Goal: Task Accomplishment & Management: Use online tool/utility

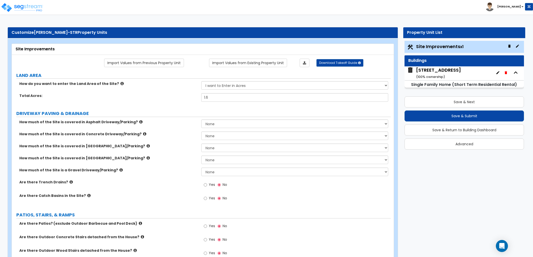
select select "1"
select select "2"
select select "1"
select select "2"
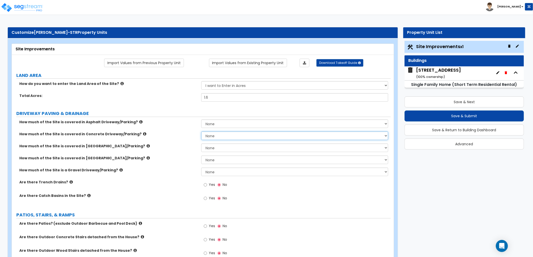
click at [221, 138] on select "None I want to Enter an Approximate Percentage I want to Enter the Square Foota…" at bounding box center [294, 136] width 187 height 9
select select "2"
click at [201, 132] on select "None I want to Enter an Approximate Percentage I want to Enter the Square Foota…" at bounding box center [294, 136] width 187 height 9
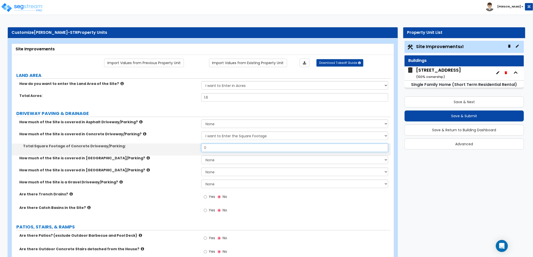
drag, startPoint x: 194, startPoint y: 149, endPoint x: 191, endPoint y: 149, distance: 2.6
click at [190, 149] on div "Total Square Footage of Concrete Driveway/Parking: 0" at bounding box center [201, 150] width 379 height 12
type input "4,500"
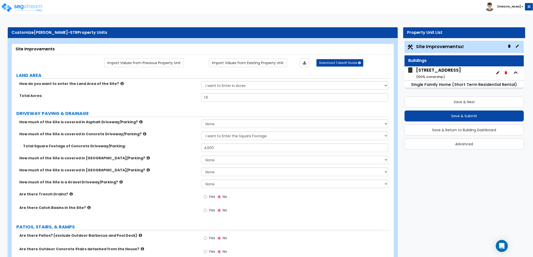
click at [113, 172] on label "How much of the Site is covered in Stone Driveway/Parking?" at bounding box center [108, 170] width 178 height 5
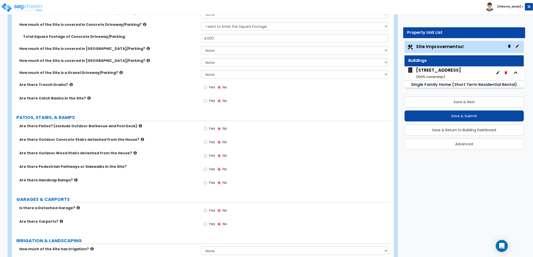
scroll to position [111, 0]
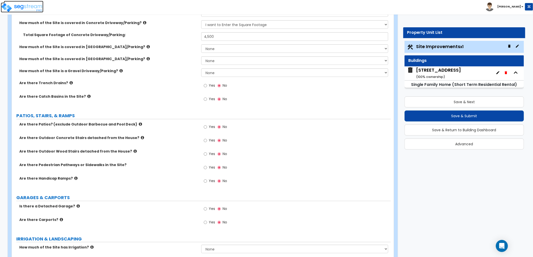
drag, startPoint x: 33, startPoint y: 9, endPoint x: 36, endPoint y: 10, distance: 4.1
click at [33, 9] on img at bounding box center [22, 8] width 43 height 10
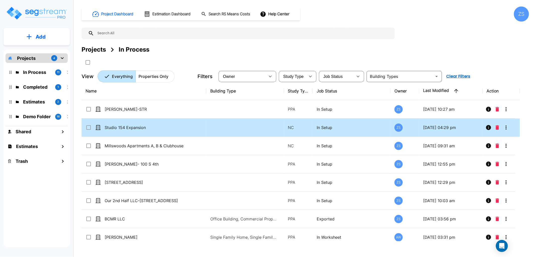
click at [191, 127] on div "Studio 154 Expansion" at bounding box center [140, 128] width 109 height 6
checkbox input "true"
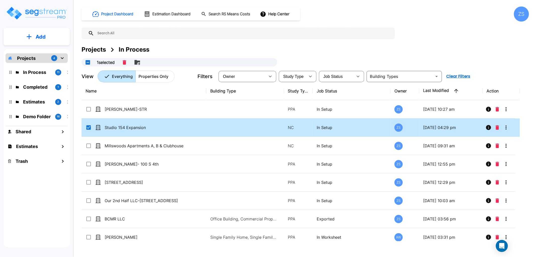
click at [191, 127] on div "Studio 154 Expansion" at bounding box center [140, 128] width 109 height 6
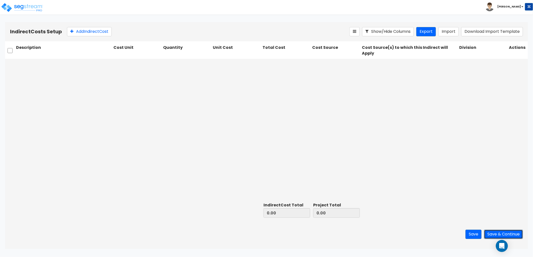
click at [489, 235] on button "Save & Continue" at bounding box center [503, 234] width 39 height 9
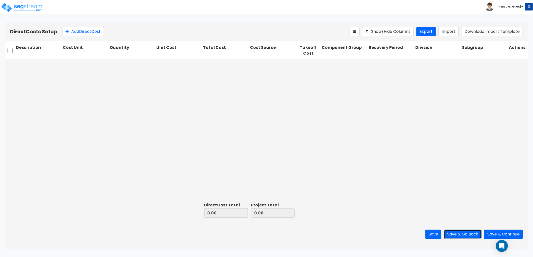
click at [455, 232] on button "Save & Go Back" at bounding box center [463, 234] width 38 height 9
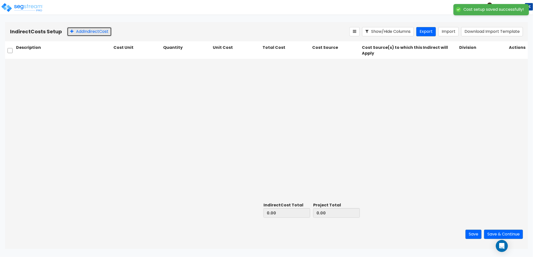
click at [89, 31] on button "Add Indirect Cost" at bounding box center [89, 31] width 45 height 9
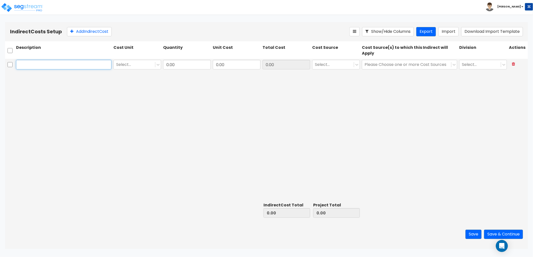
click at [44, 63] on input "text" at bounding box center [63, 65] width 95 height 10
paste input "Architectural/MEP/Plng"
type input "Architectural/MEP/Plng"
click at [132, 66] on div at bounding box center [134, 64] width 36 height 7
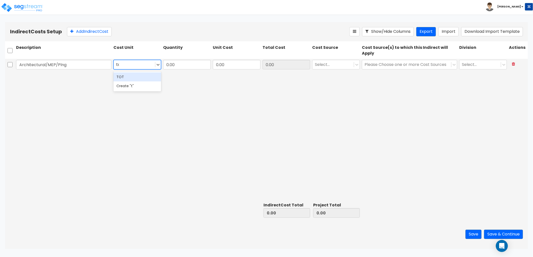
type input "tot"
type input "1"
type input "1.00"
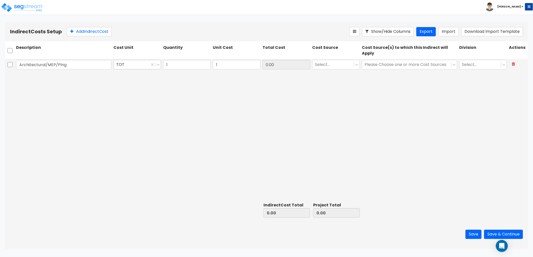
type input "1.00"
type input "c"
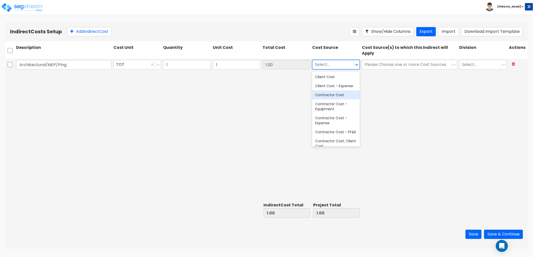
click at [344, 96] on div "Contractor Cost" at bounding box center [336, 95] width 48 height 9
click at [339, 65] on div at bounding box center [330, 64] width 31 height 7
click at [335, 96] on div "Contractor Cost" at bounding box center [336, 95] width 48 height 9
click at [387, 65] on div at bounding box center [407, 64] width 84 height 7
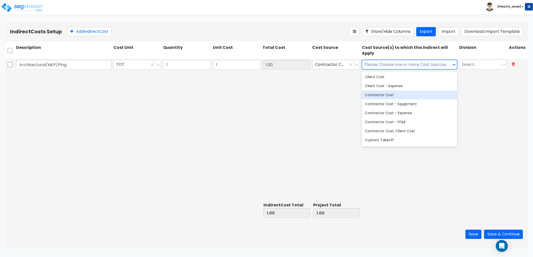
click at [395, 95] on div "Contractor Cost" at bounding box center [409, 95] width 95 height 9
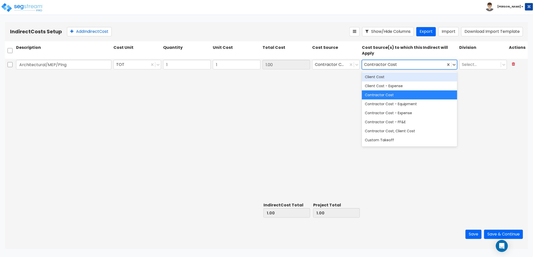
click at [385, 79] on div "Client Cost" at bounding box center [409, 77] width 95 height 9
click at [389, 95] on div "Contractor Cost" at bounding box center [409, 95] width 95 height 9
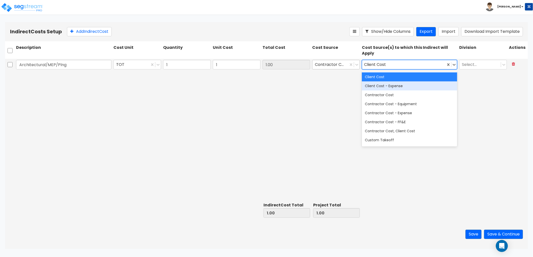
click at [338, 63] on div at bounding box center [330, 64] width 31 height 7
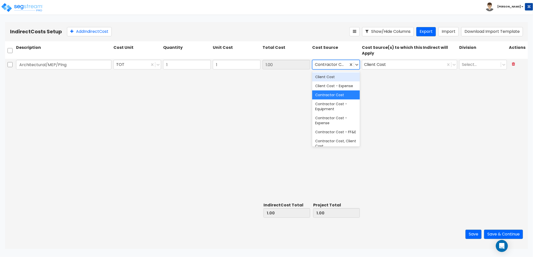
click at [338, 76] on div "Client Cost" at bounding box center [336, 77] width 48 height 9
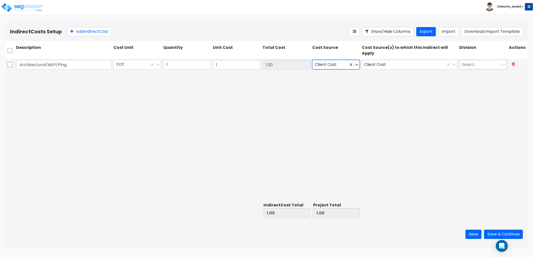
click at [475, 65] on div at bounding box center [480, 64] width 36 height 7
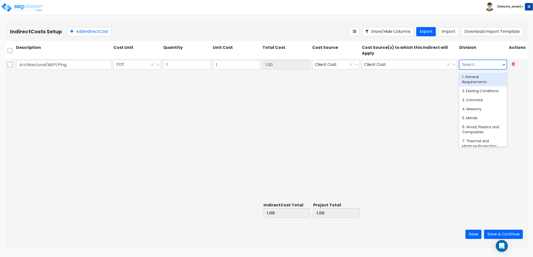
click at [480, 79] on div "1. General Requirements" at bounding box center [483, 80] width 48 height 14
click at [490, 65] on div at bounding box center [477, 64] width 31 height 7
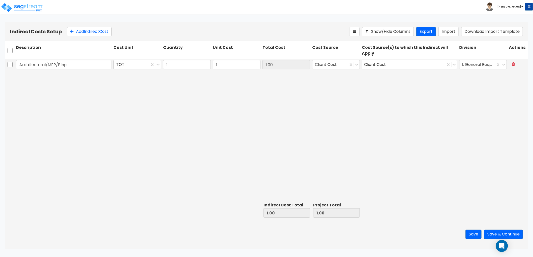
click at [415, 137] on div "Architectural/MEP/Plng TOT 1 1 1.00 Client Cost Client Cost 1. General Requirem…" at bounding box center [266, 130] width 523 height 142
click at [224, 65] on input "1" at bounding box center [237, 65] width 48 height 10
type input "72,263.63"
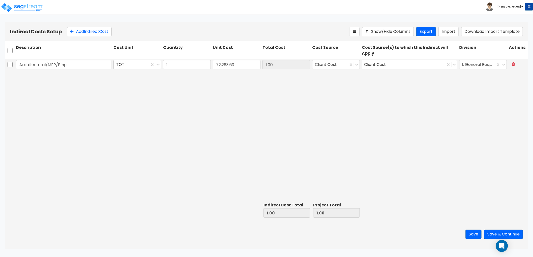
type input "72,263.63"
click at [92, 35] on button "Add Indirect Cost" at bounding box center [89, 31] width 45 height 9
click at [45, 78] on input "text" at bounding box center [63, 77] width 95 height 10
paste input "General Conditions"
type input "General Conditions"
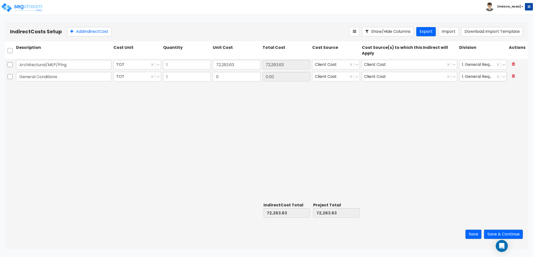
click at [483, 80] on div at bounding box center [477, 77] width 31 height 7
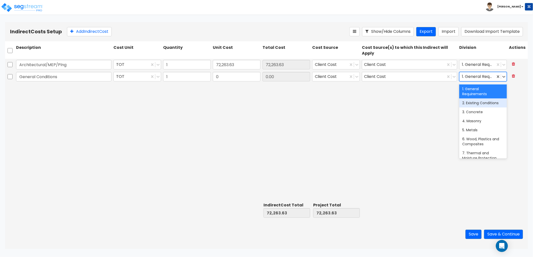
click at [467, 103] on div "2. Existing Conditions" at bounding box center [483, 103] width 48 height 9
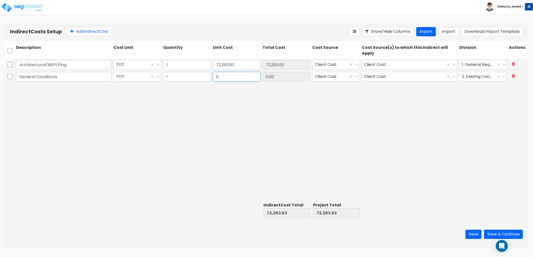
click at [223, 78] on input "0" at bounding box center [237, 77] width 48 height 10
type input "22,724.41"
type input "94,988.04"
type input "22,724.41"
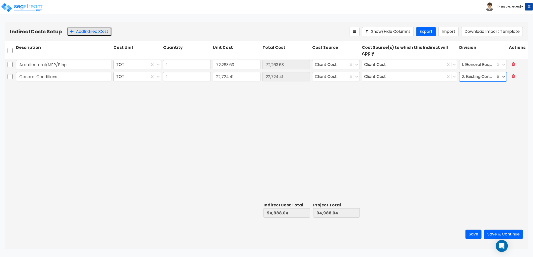
click at [79, 35] on button "Add Indirect Cost" at bounding box center [89, 31] width 45 height 9
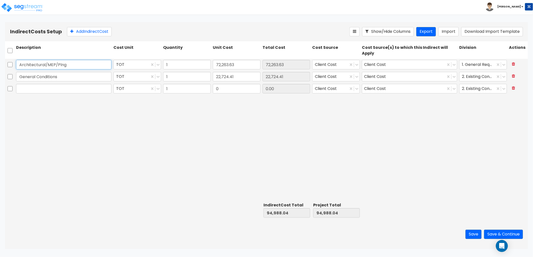
drag, startPoint x: 39, startPoint y: 64, endPoint x: 4, endPoint y: 64, distance: 35.4
click at [4, 64] on div "Indirect Costs Setup Add Indirect Cost Show/Hide Columns Export Import Download…" at bounding box center [266, 135] width 533 height 227
click at [32, 91] on input "text" at bounding box center [63, 89] width 95 height 10
drag, startPoint x: 53, startPoint y: 94, endPoint x: 54, endPoint y: 91, distance: 3.1
click at [53, 94] on div at bounding box center [63, 89] width 97 height 12
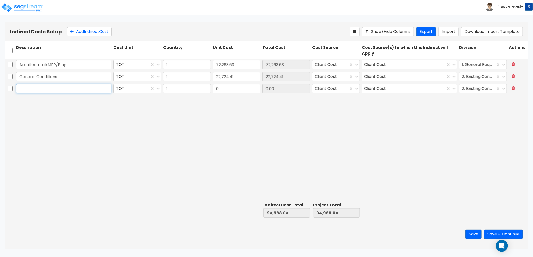
click at [54, 89] on input "text" at bounding box center [63, 89] width 95 height 10
paste input "Supervision"
type input "Supervision"
click at [237, 91] on input "0" at bounding box center [237, 89] width 48 height 10
type input "86,089.16"
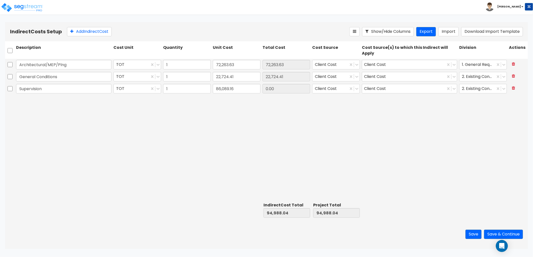
type input "181,077.20"
type input "86,089.16"
click at [472, 234] on button "Save" at bounding box center [473, 234] width 16 height 9
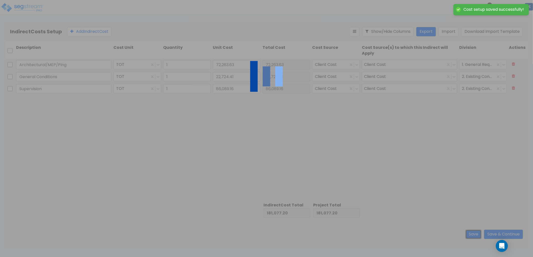
type input "1.00"
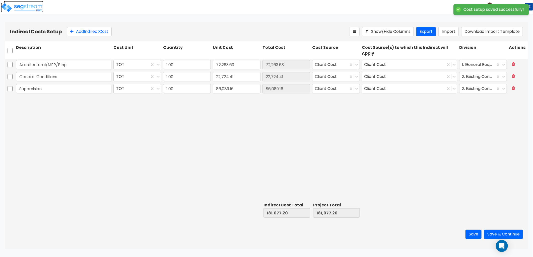
click at [33, 9] on img at bounding box center [22, 8] width 43 height 10
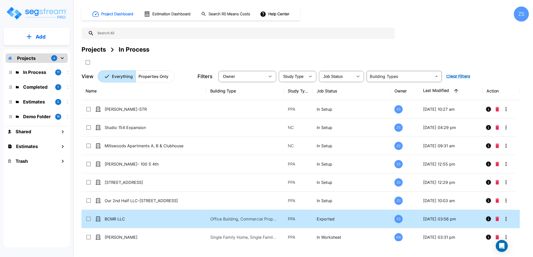
click at [150, 215] on td "BCMR LLC" at bounding box center [144, 219] width 125 height 18
checkbox input "true"
click at [150, 215] on td "BCMR LLC" at bounding box center [144, 219] width 125 height 18
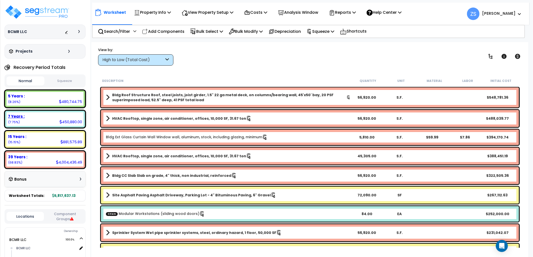
click at [52, 119] on div "7 Years : 450,880.00 (7.75%)" at bounding box center [45, 119] width 77 height 14
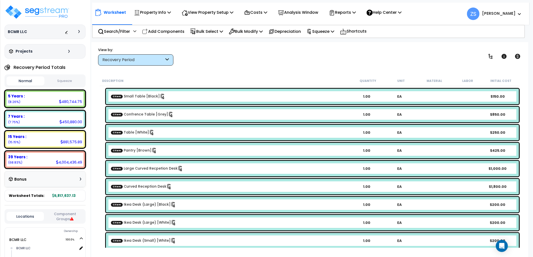
scroll to position [1331, 0]
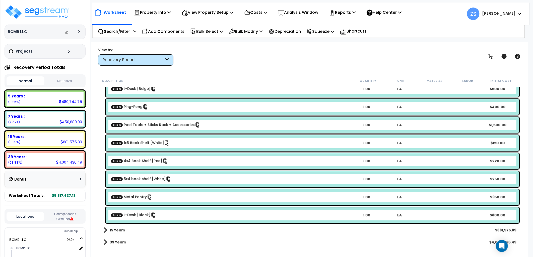
click at [143, 229] on div "15 Years $881,575.89" at bounding box center [310, 231] width 418 height 12
click at [114, 231] on b "15 Years" at bounding box center [117, 230] width 15 height 5
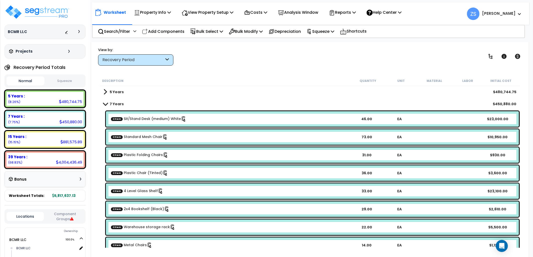
scroll to position [0, 0]
click at [119, 92] on b "5 Years" at bounding box center [117, 92] width 14 height 5
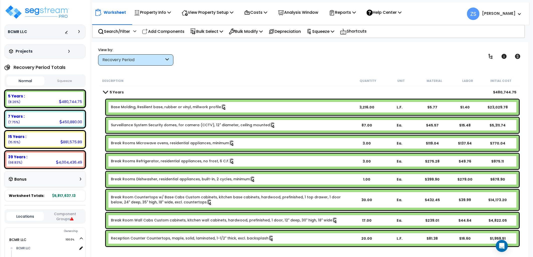
click at [119, 92] on b "5 Years" at bounding box center [117, 92] width 14 height 5
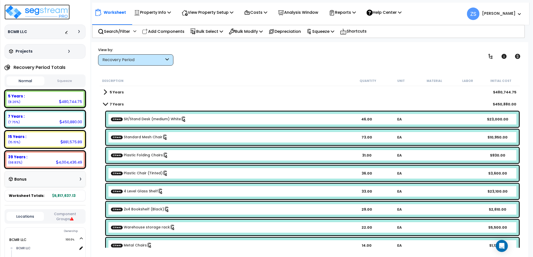
click at [33, 12] on img at bounding box center [37, 12] width 65 height 15
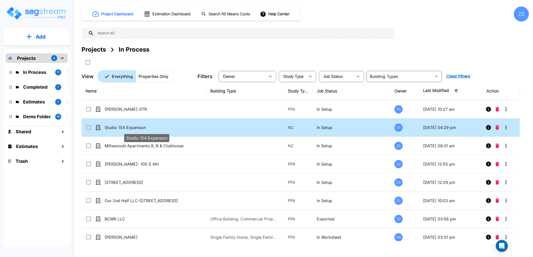
click at [154, 127] on p "Studio 154 Expansion" at bounding box center [147, 128] width 84 height 6
checkbox input "true"
click at [154, 127] on p "Studio 154 Expansion" at bounding box center [147, 128] width 84 height 6
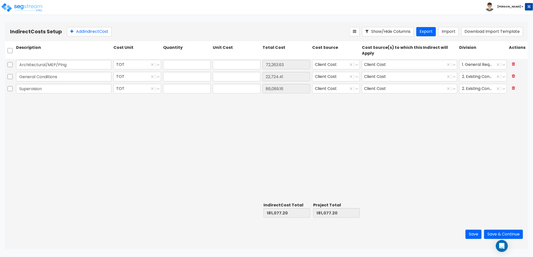
type input "1.00"
type input "72,263.63"
type input "1.00"
type input "22,724.41"
type input "1.00"
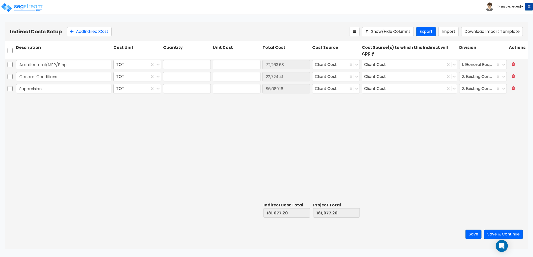
type input "86,089.16"
drag, startPoint x: 31, startPoint y: 92, endPoint x: 9, endPoint y: 93, distance: 22.1
click at [9, 93] on div "Supervision TOT 1.00 86,089.16 86,089.16 Client Cost Client Cost 2. Existing Co…" at bounding box center [266, 89] width 523 height 12
click at [212, 160] on div "Architectural/MEP/Plng TOT 1.00 72,263.63 72,263.63 Client Cost Client Cost 1. …" at bounding box center [266, 130] width 523 height 142
click at [92, 33] on button "Add Indirect Cost" at bounding box center [89, 31] width 45 height 9
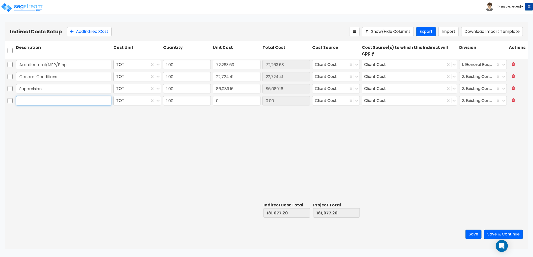
click at [53, 101] on input "text" at bounding box center [63, 101] width 95 height 10
paste input "Permits"
type input "Permits"
click at [245, 105] on input "0" at bounding box center [237, 101] width 48 height 10
type input "8,456.21"
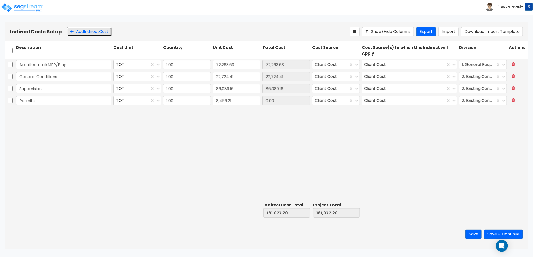
type input "8,456.21"
click at [101, 29] on button "Add Indirect Cost" at bounding box center [89, 31] width 45 height 9
click at [50, 112] on input "text" at bounding box center [63, 113] width 95 height 10
paste input "Insurance"
type input "Insurance"
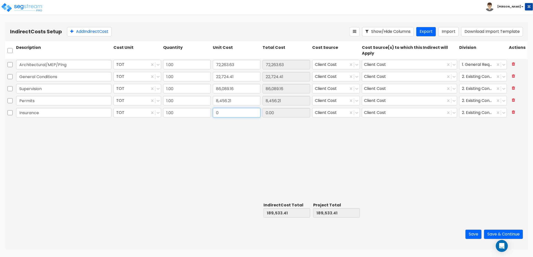
click at [228, 113] on input "0" at bounding box center [237, 113] width 48 height 10
type input "31,476.95"
click at [80, 32] on button "Add Indirect Cost" at bounding box center [89, 31] width 45 height 9
click at [58, 125] on input "text" at bounding box center [63, 125] width 95 height 10
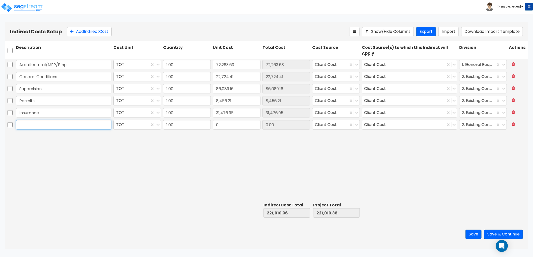
paste input "Temporary Electricity"
type input "Temporary Electricity"
click at [225, 127] on input "0" at bounding box center [237, 125] width 48 height 10
type input "11,362.21"
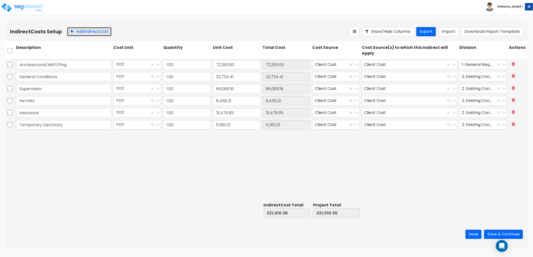
click at [99, 33] on button "Add Indirect Cost" at bounding box center [89, 31] width 45 height 9
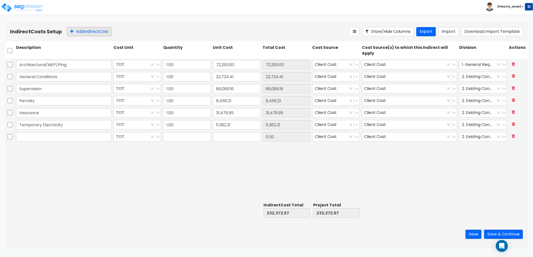
type input "1.00"
type input "0"
click at [97, 134] on input "text" at bounding box center [63, 137] width 95 height 10
paste input "Rental Equipment"
type input "Rental Equipment"
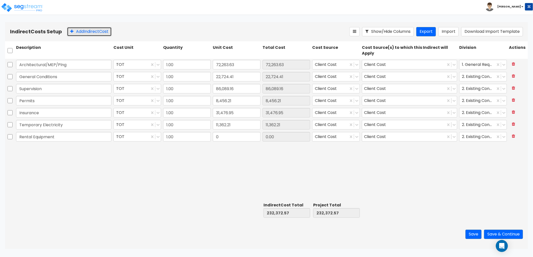
click at [87, 30] on button "Add Indirect Cost" at bounding box center [89, 31] width 45 height 9
click at [67, 147] on input "text" at bounding box center [63, 149] width 95 height 10
paste input "Air Test Inspection"
type input "Air Test Inspection"
drag, startPoint x: 101, startPoint y: 31, endPoint x: 97, endPoint y: 44, distance: 13.8
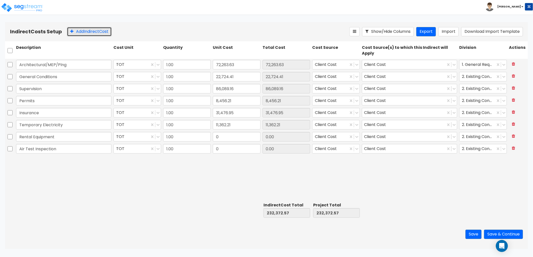
click at [101, 31] on button "Add Indirect Cost" at bounding box center [89, 31] width 45 height 9
click at [37, 162] on input "text" at bounding box center [63, 161] width 95 height 10
paste input "Final Cleaning"
type input "Final Cleaning"
drag, startPoint x: 89, startPoint y: 34, endPoint x: 81, endPoint y: 44, distance: 12.5
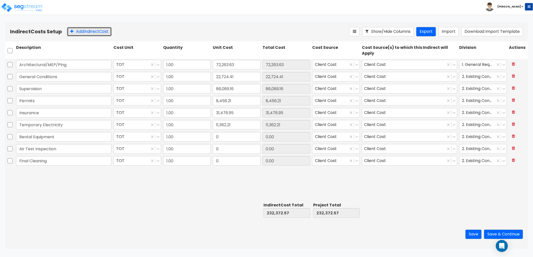
click at [89, 34] on button "Add Indirect Cost" at bounding box center [89, 31] width 45 height 9
click at [31, 173] on input "text" at bounding box center [63, 173] width 95 height 10
paste input "Demolition"
type input "Demolition"
drag, startPoint x: 66, startPoint y: 31, endPoint x: 74, endPoint y: 32, distance: 8.1
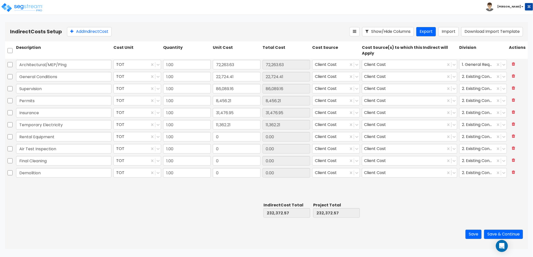
click at [66, 32] on div "Indirect Costs Setup Add Indirect Cost Show/Hide Columns Export Import Download…" at bounding box center [266, 31] width 513 height 9
click at [76, 33] on button "Add Indirect Cost" at bounding box center [89, 31] width 45 height 9
click at [72, 186] on input "text" at bounding box center [63, 185] width 95 height 10
paste input "Project Documents"
type input "Project Documents"
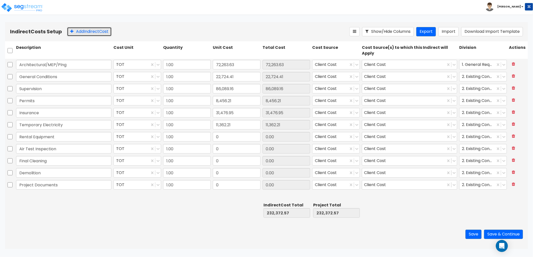
click at [101, 30] on button "Add Indirect Cost" at bounding box center [89, 31] width 45 height 9
click at [57, 199] on input "text" at bounding box center [63, 196] width 95 height 10
click at [47, 194] on input "text" at bounding box center [63, 196] width 95 height 10
click at [53, 197] on input "text" at bounding box center [63, 196] width 95 height 10
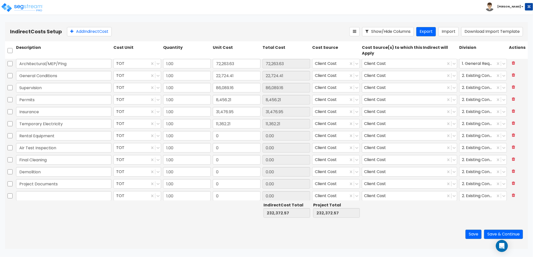
click at [51, 198] on input "text" at bounding box center [63, 196] width 95 height 10
click at [51, 197] on input "text" at bounding box center [63, 196] width 95 height 10
click at [56, 196] on input "text" at bounding box center [63, 196] width 95 height 10
click at [94, 34] on button "Add Indirect Cost" at bounding box center [89, 31] width 45 height 9
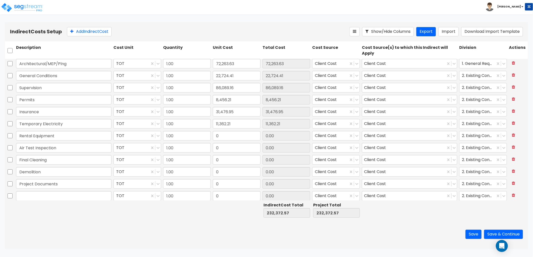
scroll to position [15, 0]
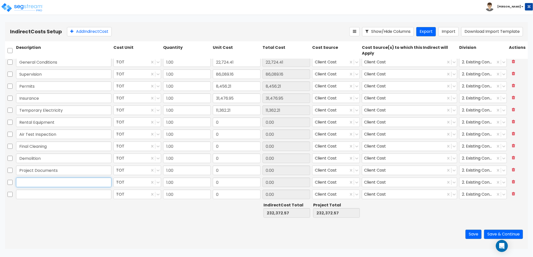
click at [43, 182] on input "text" at bounding box center [63, 183] width 95 height 10
paste input "Legal"
type input "Legal"
click at [48, 193] on input "text" at bounding box center [63, 195] width 95 height 10
paste input "Contingency"
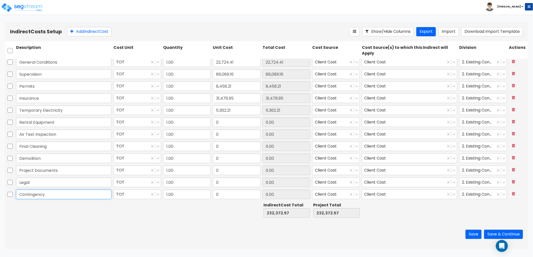
type input "Contingency"
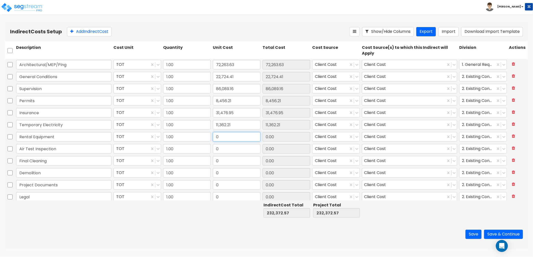
click at [225, 139] on input "0" at bounding box center [237, 137] width 48 height 10
paste input "2,726.93"
type input "2,726.93"
click at [232, 152] on input "0" at bounding box center [237, 149] width 48 height 10
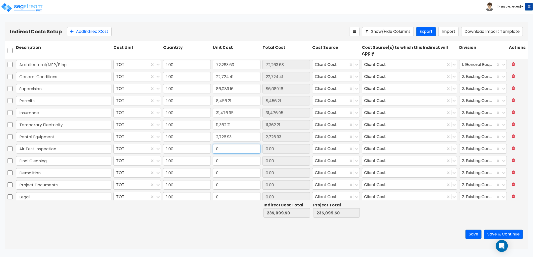
paste input "4,544.88"
type input "4,544.88"
click at [242, 161] on input "0" at bounding box center [237, 161] width 48 height 10
paste input "9,089.76"
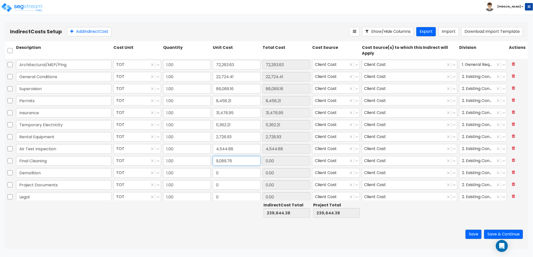
type input "9,089.76"
click at [230, 173] on input "0" at bounding box center [237, 173] width 48 height 10
paste input "42,267.4"
type input "42,267.40"
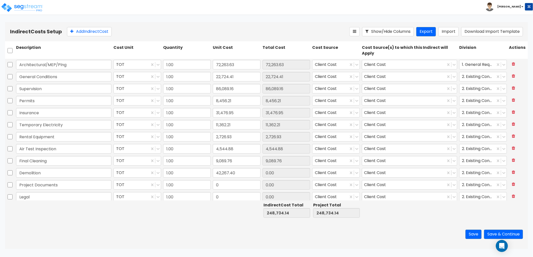
type input "42,267.40"
click at [231, 184] on input "0" at bounding box center [237, 185] width 48 height 10
paste input "9,089.76"
type input "9,089.76"
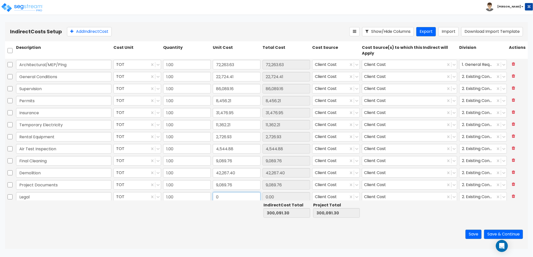
click at [232, 195] on input "0" at bounding box center [237, 197] width 48 height 10
click at [230, 195] on input "0" at bounding box center [237, 197] width 48 height 10
click at [224, 199] on input "0" at bounding box center [237, 197] width 48 height 10
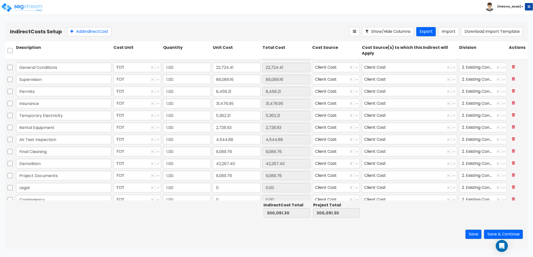
scroll to position [15, 0]
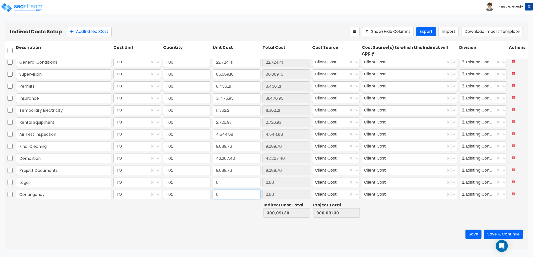
click at [225, 193] on input "0" at bounding box center [237, 195] width 48 height 10
click at [226, 187] on div "0" at bounding box center [237, 183] width 50 height 12
click at [227, 183] on input "0" at bounding box center [237, 183] width 48 height 10
paste input "4,544.88"
type input "4,544.88"
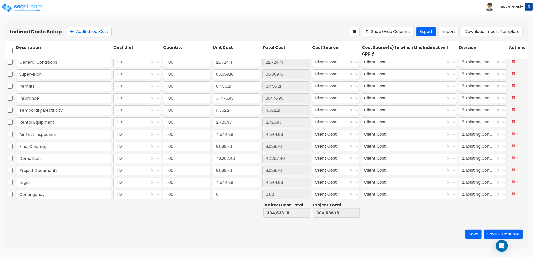
type input "4,544.88"
click at [232, 196] on input "0" at bounding box center [237, 195] width 48 height 10
paste input "70,723.37"
type input "70,723.37"
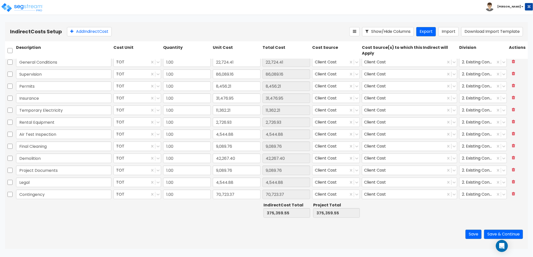
click at [418, 222] on div "Save Save & Continue" at bounding box center [266, 234] width 523 height 29
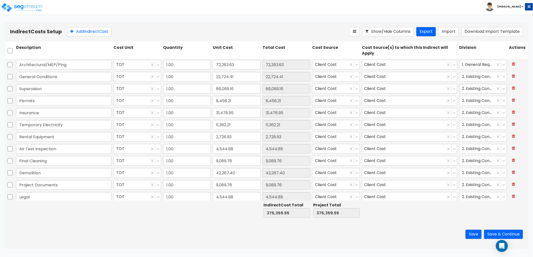
click at [469, 90] on div at bounding box center [477, 89] width 31 height 7
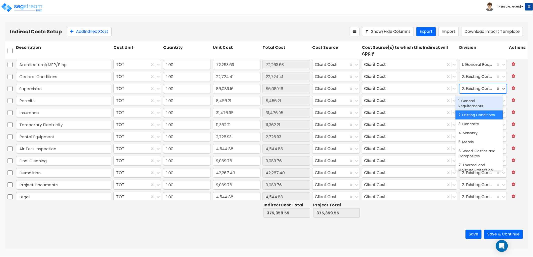
click at [470, 102] on div "1. General Requirements" at bounding box center [478, 104] width 47 height 14
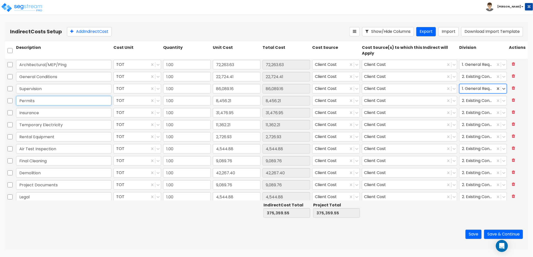
click at [67, 101] on input "Permits" at bounding box center [63, 101] width 95 height 10
drag, startPoint x: 52, startPoint y: 102, endPoint x: 3, endPoint y: 103, distance: 49.0
click at [3, 103] on div "Indirect Costs Setup Add Indirect Cost Show/Hide Columns Export Import Download…" at bounding box center [266, 135] width 533 height 227
click at [240, 103] on input "8,456.21" at bounding box center [237, 101] width 48 height 10
type input "8,465.21"
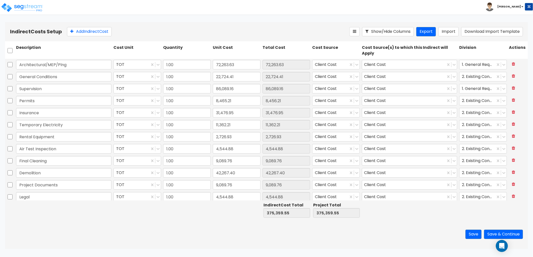
type input "8,465.21"
click at [237, 118] on div "31,476.95" at bounding box center [237, 113] width 50 height 12
click at [475, 101] on div at bounding box center [477, 101] width 31 height 7
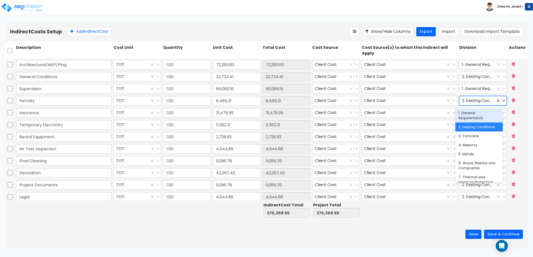
drag, startPoint x: 474, startPoint y: 115, endPoint x: 478, endPoint y: 110, distance: 7.0
click at [474, 115] on div "1. General Requirements" at bounding box center [478, 116] width 47 height 14
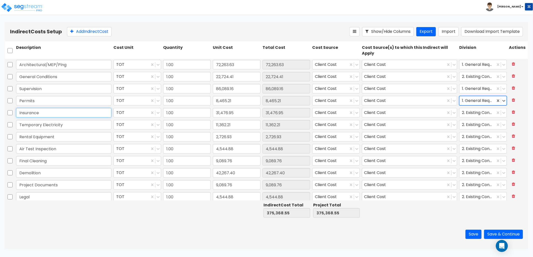
drag, startPoint x: 70, startPoint y: 112, endPoint x: 60, endPoint y: 112, distance: 9.8
click at [69, 112] on input "Insurance" at bounding box center [63, 113] width 95 height 10
drag, startPoint x: 57, startPoint y: 113, endPoint x: 0, endPoint y: 117, distance: 57.4
click at [0, 118] on html "Toggle navigation To Worksheet Indirect Costs Setup Direct Costs Setup Zack x" at bounding box center [266, 124] width 533 height 249
click at [87, 127] on input "Temporary Electricity" at bounding box center [63, 125] width 95 height 10
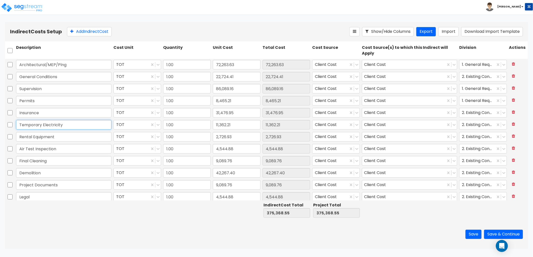
drag, startPoint x: 78, startPoint y: 126, endPoint x: -22, endPoint y: 134, distance: 100.9
click at [0, 134] on html "Toggle navigation To Worksheet Indirect Costs Setup Direct Costs Setup Zack x" at bounding box center [266, 124] width 533 height 249
click at [464, 112] on div at bounding box center [477, 113] width 31 height 7
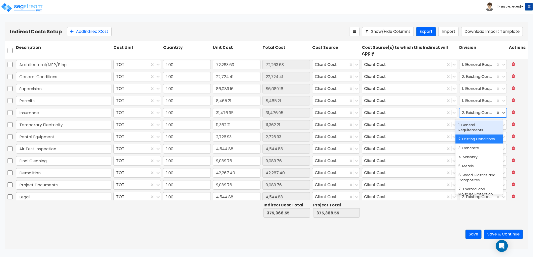
click at [473, 127] on div "1. General Requirements" at bounding box center [478, 128] width 47 height 14
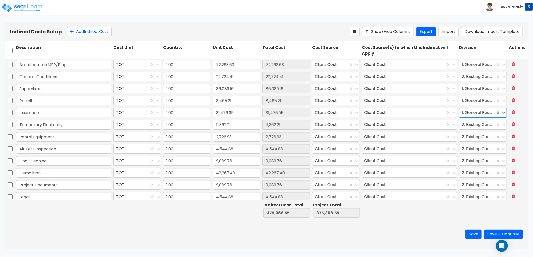
click at [474, 81] on div "2. Existing Conditions" at bounding box center [477, 77] width 36 height 9
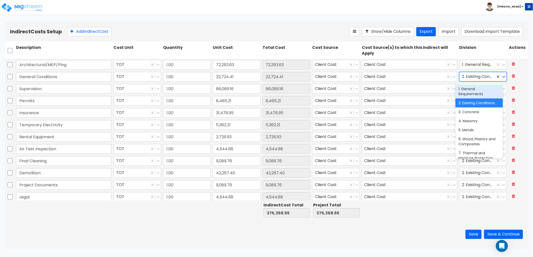
drag, startPoint x: 478, startPoint y: 91, endPoint x: 475, endPoint y: 95, distance: 4.6
click at [478, 91] on div "1. General Requirements" at bounding box center [478, 92] width 47 height 14
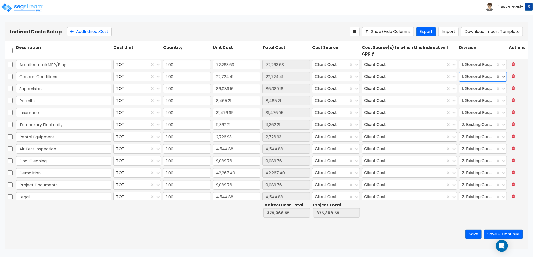
scroll to position [15, 0]
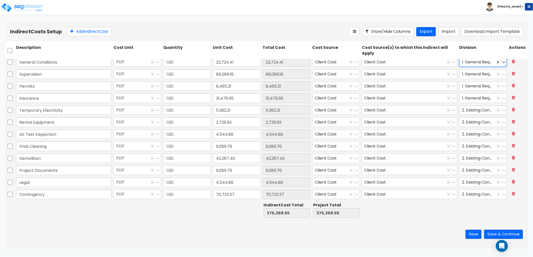
click at [473, 111] on div at bounding box center [477, 110] width 31 height 7
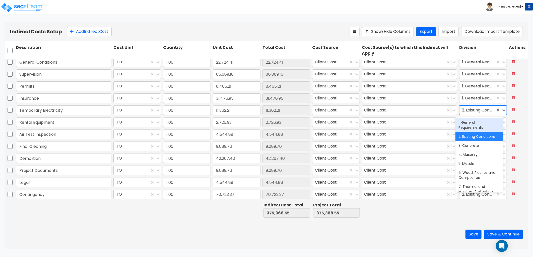
click at [478, 125] on div "1. General Requirements" at bounding box center [478, 125] width 47 height 14
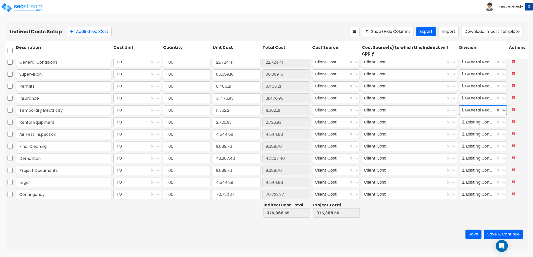
click at [100, 117] on div "Rental Equipment" at bounding box center [63, 123] width 97 height 12
drag, startPoint x: 86, startPoint y: 121, endPoint x: -1, endPoint y: 127, distance: 87.0
click at [0, 127] on html "Toggle navigation To Worksheet Indirect Costs Setup Direct Costs Setup Zack x" at bounding box center [266, 124] width 533 height 249
click at [470, 124] on div at bounding box center [477, 122] width 31 height 7
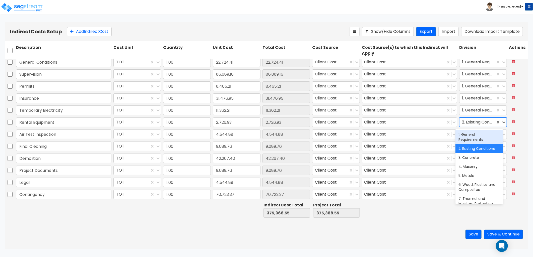
click at [473, 139] on div "1. General Requirements" at bounding box center [478, 137] width 47 height 14
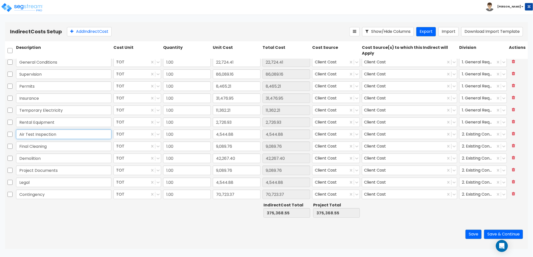
drag, startPoint x: 62, startPoint y: 136, endPoint x: -3, endPoint y: 136, distance: 65.2
click at [0, 136] on html "Toggle navigation To Worksheet Indirect Costs Setup Direct Costs Setup Zack x" at bounding box center [266, 124] width 533 height 249
click at [474, 137] on div at bounding box center [477, 134] width 31 height 7
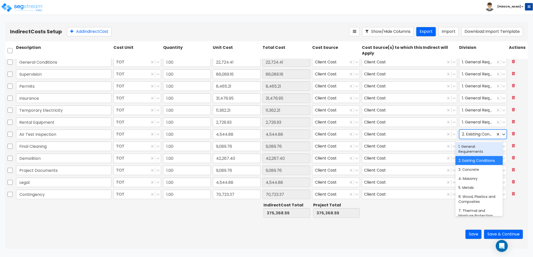
drag, startPoint x: 478, startPoint y: 150, endPoint x: 450, endPoint y: 150, distance: 28.1
click at [478, 150] on div "1. General Requirements" at bounding box center [478, 149] width 47 height 14
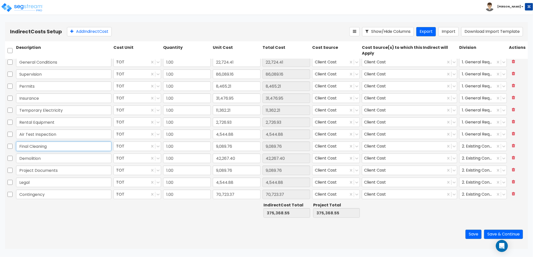
drag, startPoint x: 24, startPoint y: 151, endPoint x: -11, endPoint y: 150, distance: 34.9
click at [0, 150] on html "Toggle navigation To Worksheet Indirect Costs Setup Direct Costs Setup Zack x" at bounding box center [266, 124] width 533 height 249
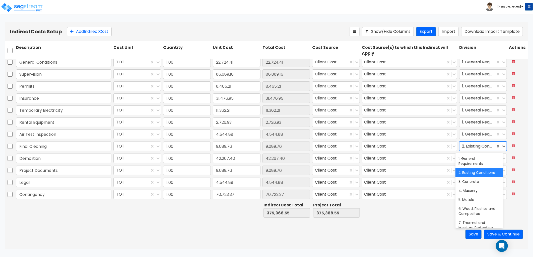
click at [474, 146] on div at bounding box center [477, 146] width 31 height 7
drag, startPoint x: 474, startPoint y: 160, endPoint x: 463, endPoint y: 163, distance: 11.7
click at [473, 161] on div "1. General Requirements" at bounding box center [478, 161] width 47 height 14
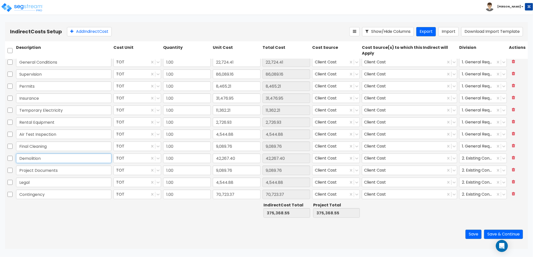
drag, startPoint x: 59, startPoint y: 161, endPoint x: 2, endPoint y: 163, distance: 57.7
click at [2, 163] on div "Indirect Costs Setup Add Indirect Cost Show/Hide Columns Export Import Download…" at bounding box center [266, 135] width 533 height 227
drag, startPoint x: 81, startPoint y: 170, endPoint x: 0, endPoint y: 169, distance: 80.6
click at [0, 169] on html "Toggle navigation To Worksheet Indirect Costs Setup Direct Costs Setup Zack x" at bounding box center [266, 124] width 533 height 249
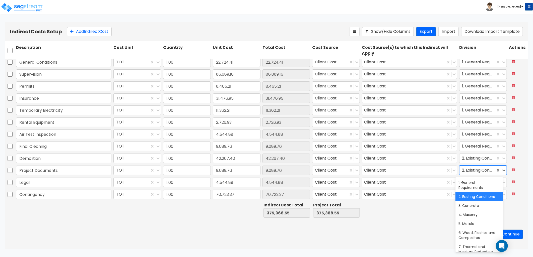
click at [471, 172] on div at bounding box center [477, 170] width 31 height 7
drag, startPoint x: 474, startPoint y: 188, endPoint x: 448, endPoint y: 186, distance: 26.2
click at [474, 188] on div "1. General Requirements" at bounding box center [478, 185] width 47 height 14
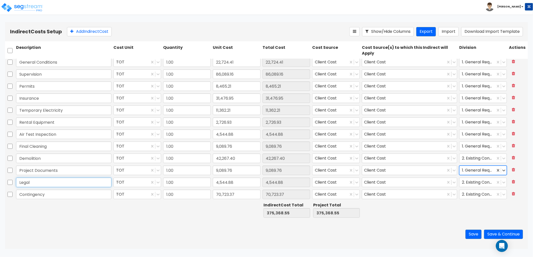
click at [76, 183] on input "Legal" at bounding box center [63, 183] width 95 height 10
drag, startPoint x: 51, startPoint y: 184, endPoint x: -32, endPoint y: 188, distance: 83.1
click at [0, 188] on html "Toggle navigation To Worksheet Indirect Costs Setup Direct Costs Setup Zack x" at bounding box center [266, 124] width 533 height 249
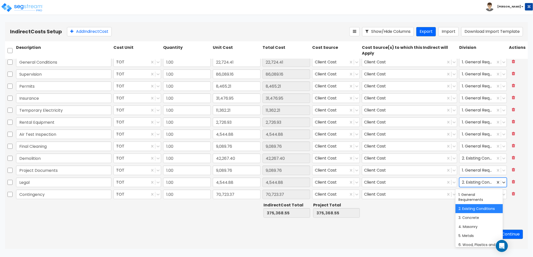
click at [471, 181] on div at bounding box center [477, 182] width 31 height 7
click at [471, 201] on div "1. General Requirements" at bounding box center [478, 197] width 47 height 14
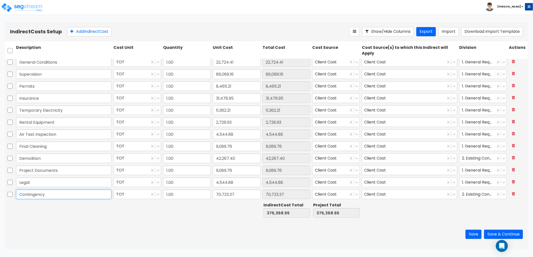
drag, startPoint x: 70, startPoint y: 194, endPoint x: 13, endPoint y: 195, distance: 56.5
click at [13, 195] on div "Contingency TOT 1.00 70,723.37 70,723.37 Client Cost Client Cost 2. Existing Co…" at bounding box center [266, 195] width 523 height 12
